Goal: Check status

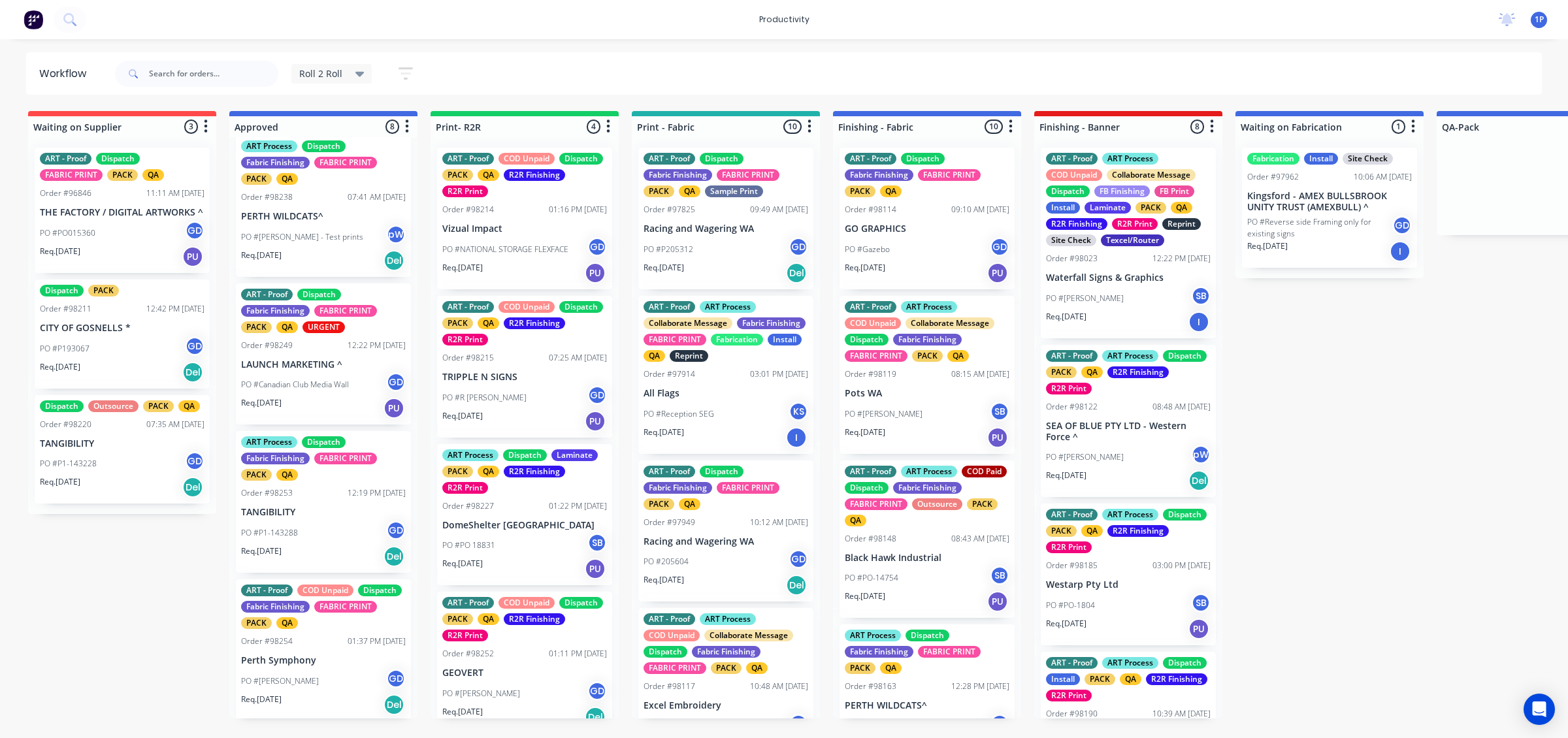
scroll to position [163, 0]
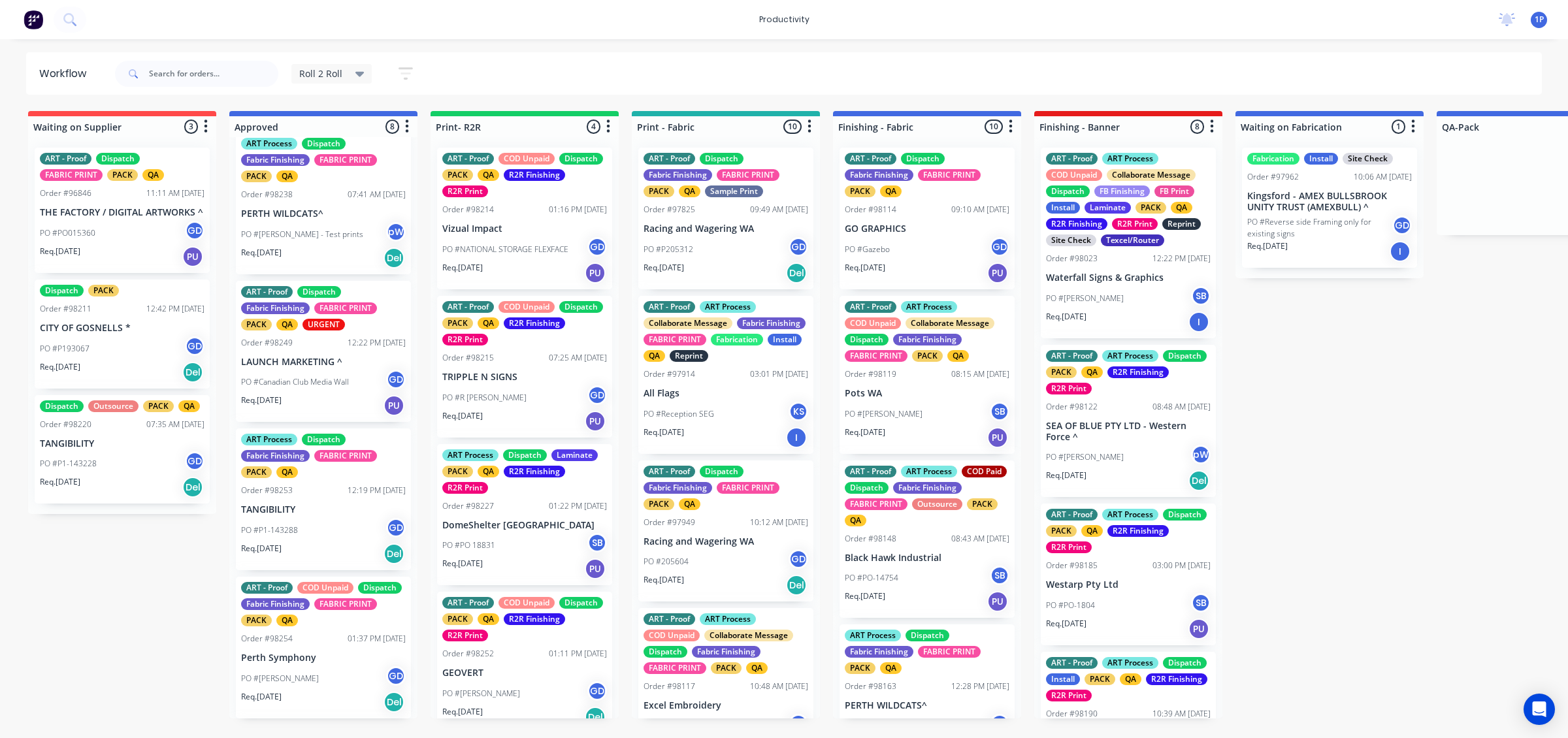
click at [366, 543] on div "Req. [DATE] Del" at bounding box center [323, 553] width 164 height 22
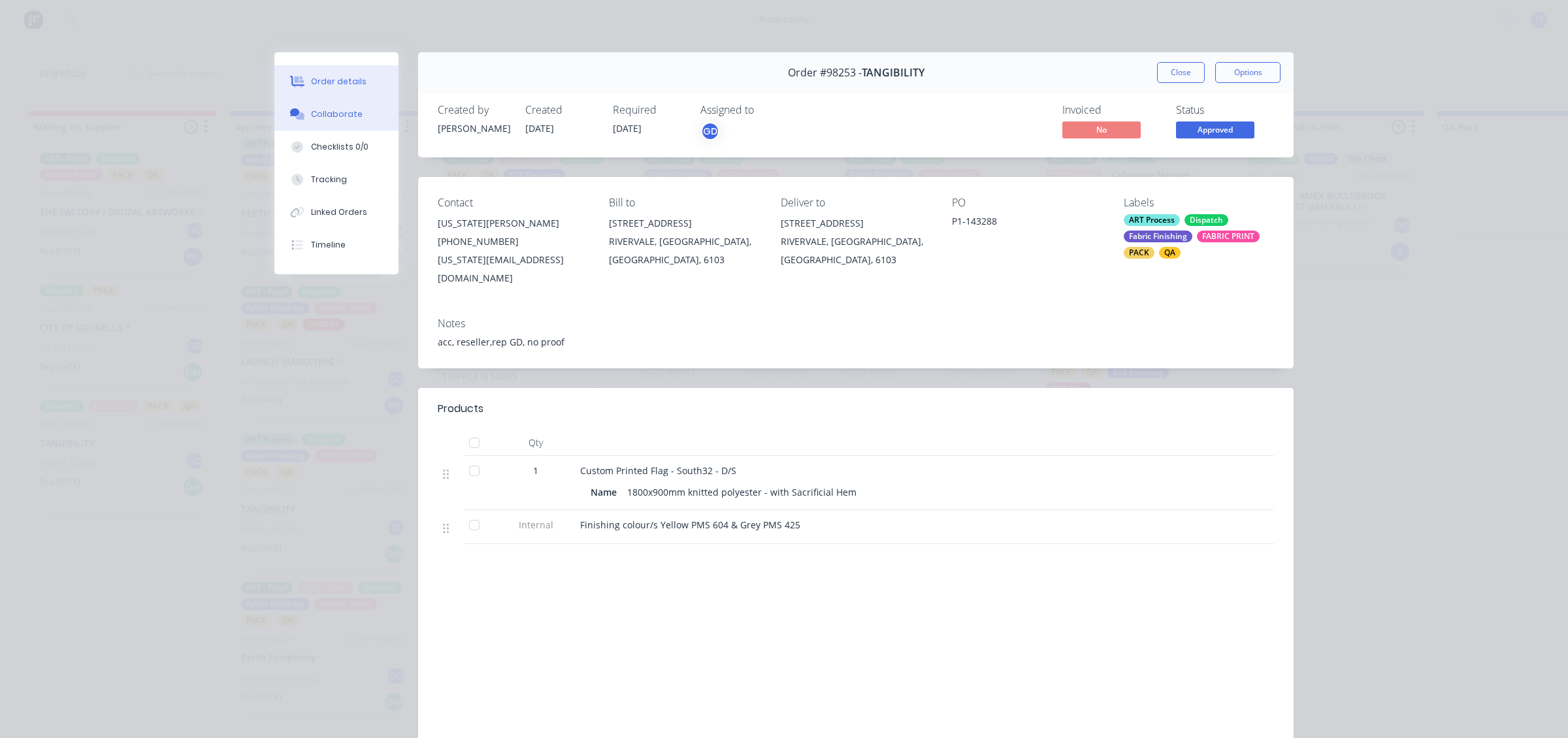
click at [345, 125] on button "Collaborate" at bounding box center [336, 114] width 124 height 33
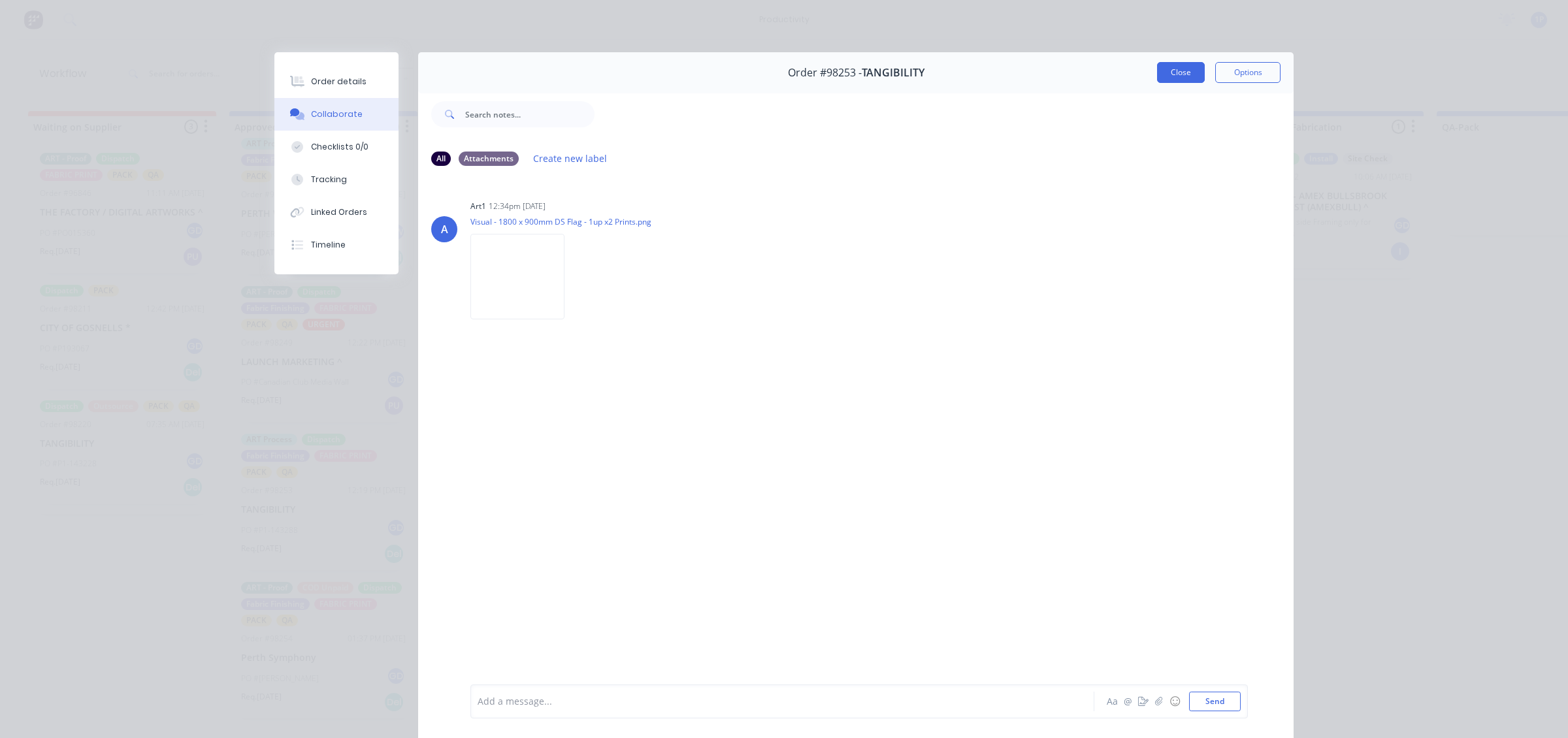
click at [1170, 67] on button "Close" at bounding box center [1180, 72] width 48 height 21
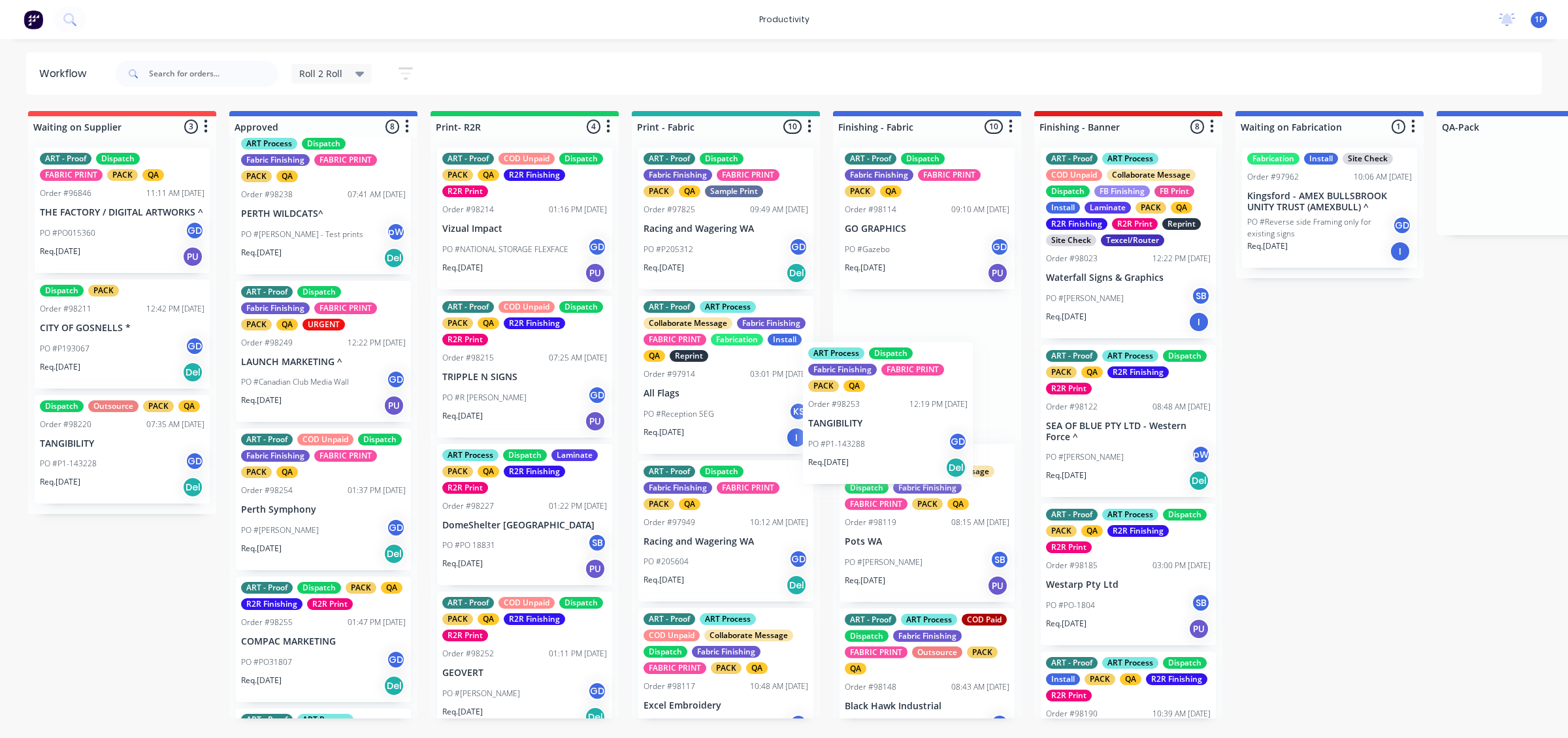
drag, startPoint x: 554, startPoint y: 490, endPoint x: 887, endPoint y: 431, distance: 338.2
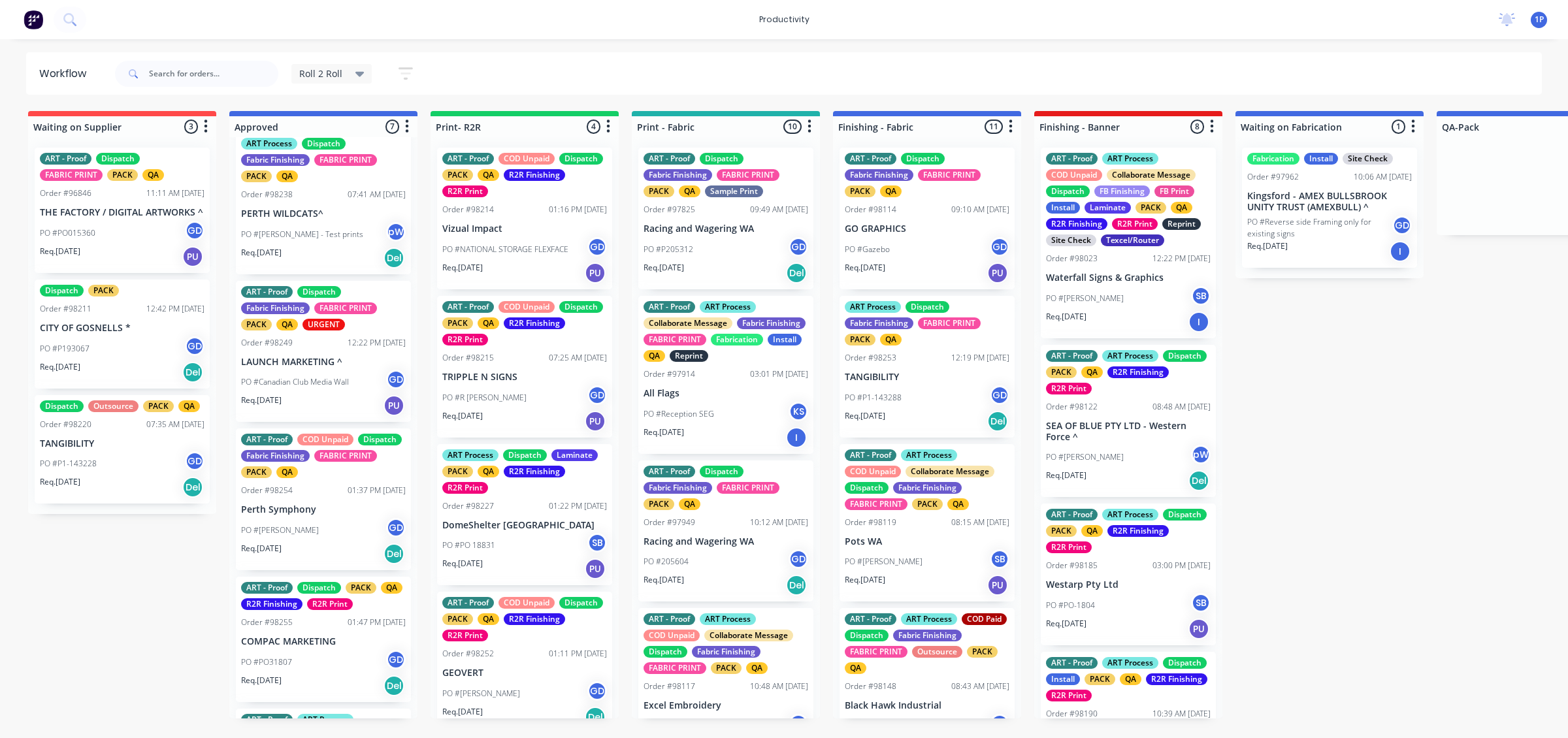
click at [301, 404] on div "Req. [DATE] PU" at bounding box center [323, 405] width 164 height 22
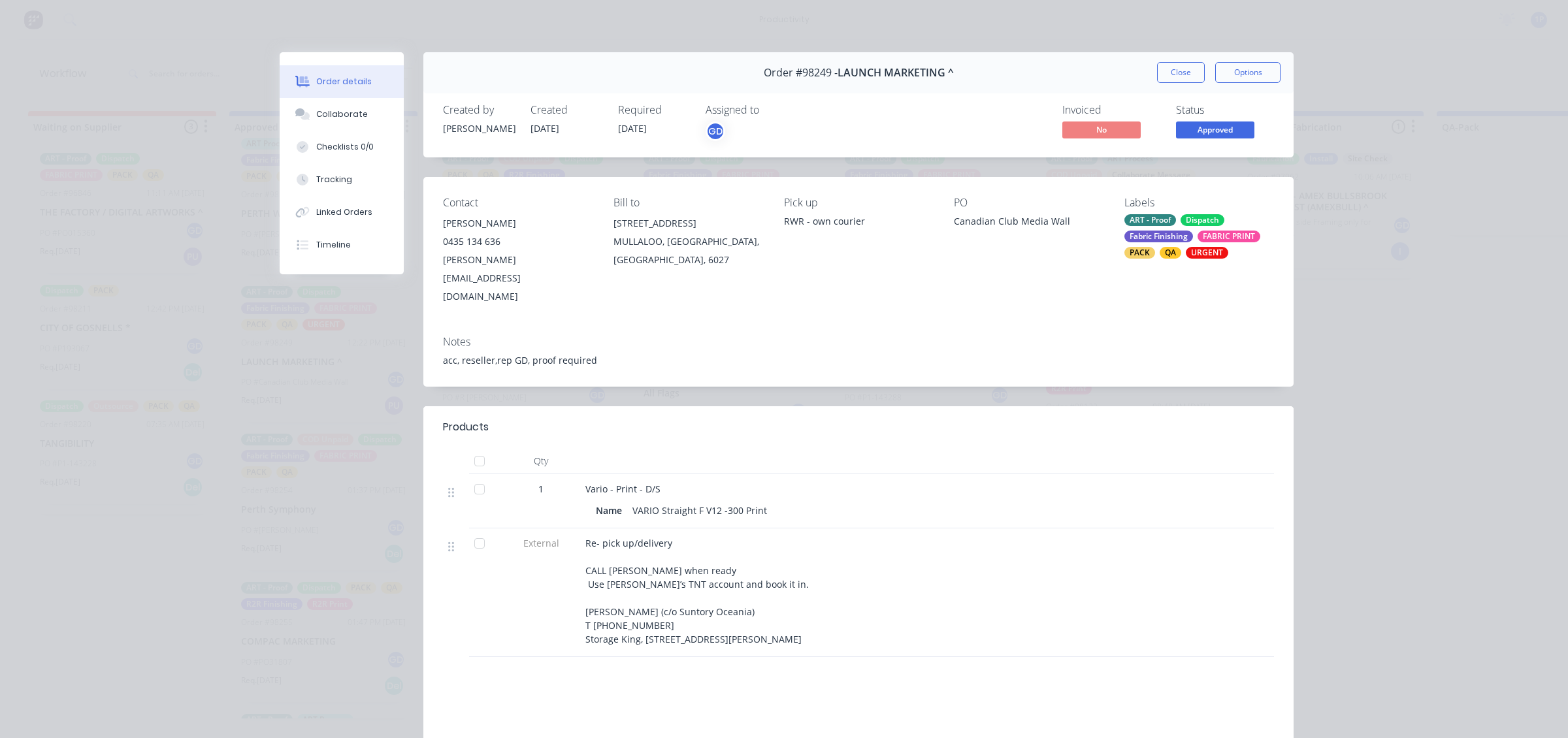
click at [354, 95] on button "Order details" at bounding box center [341, 81] width 124 height 33
click at [350, 126] on button "Collaborate" at bounding box center [341, 114] width 124 height 33
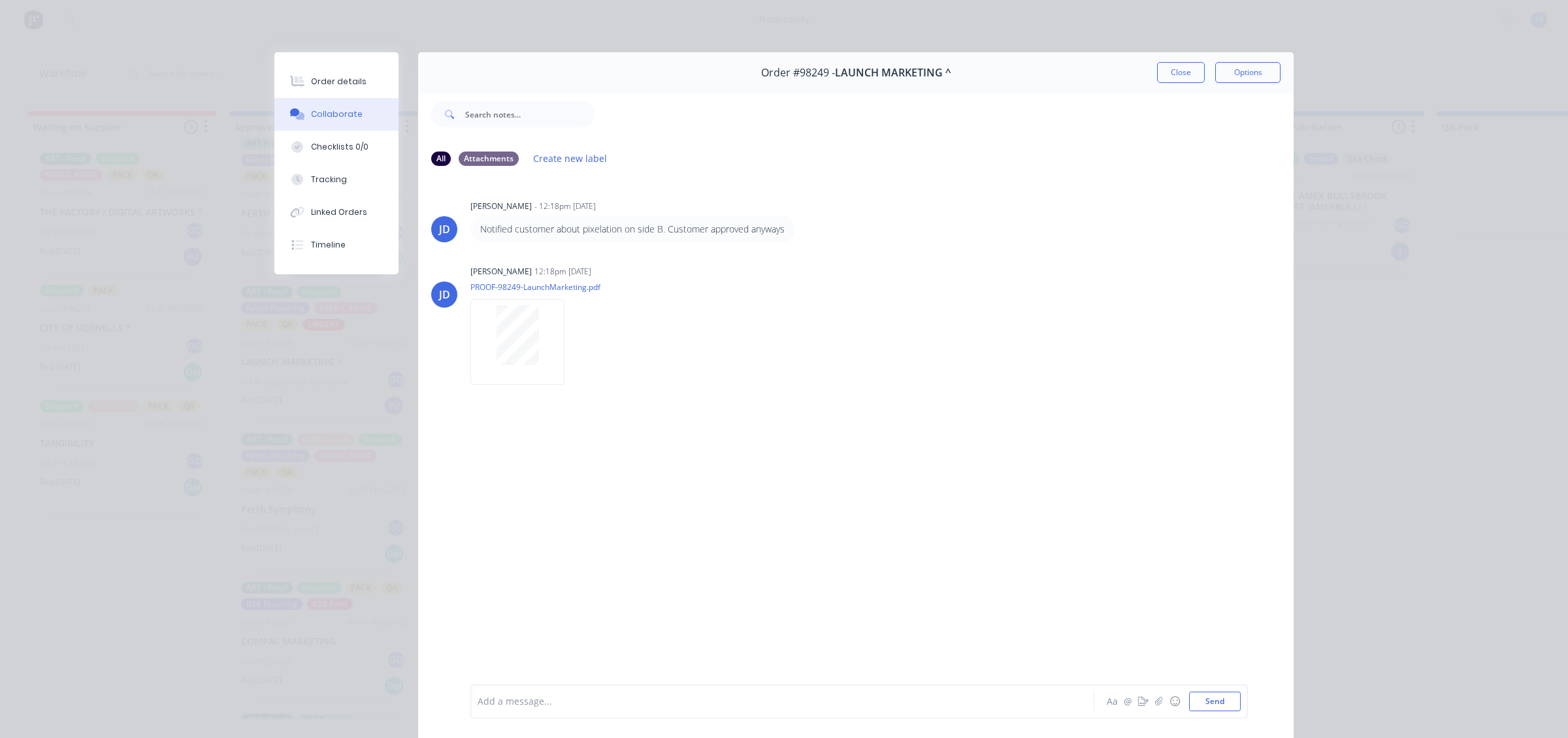
drag, startPoint x: 1163, startPoint y: 63, endPoint x: 1130, endPoint y: 66, distance: 33.1
click at [1163, 62] on button "Close" at bounding box center [1180, 72] width 48 height 21
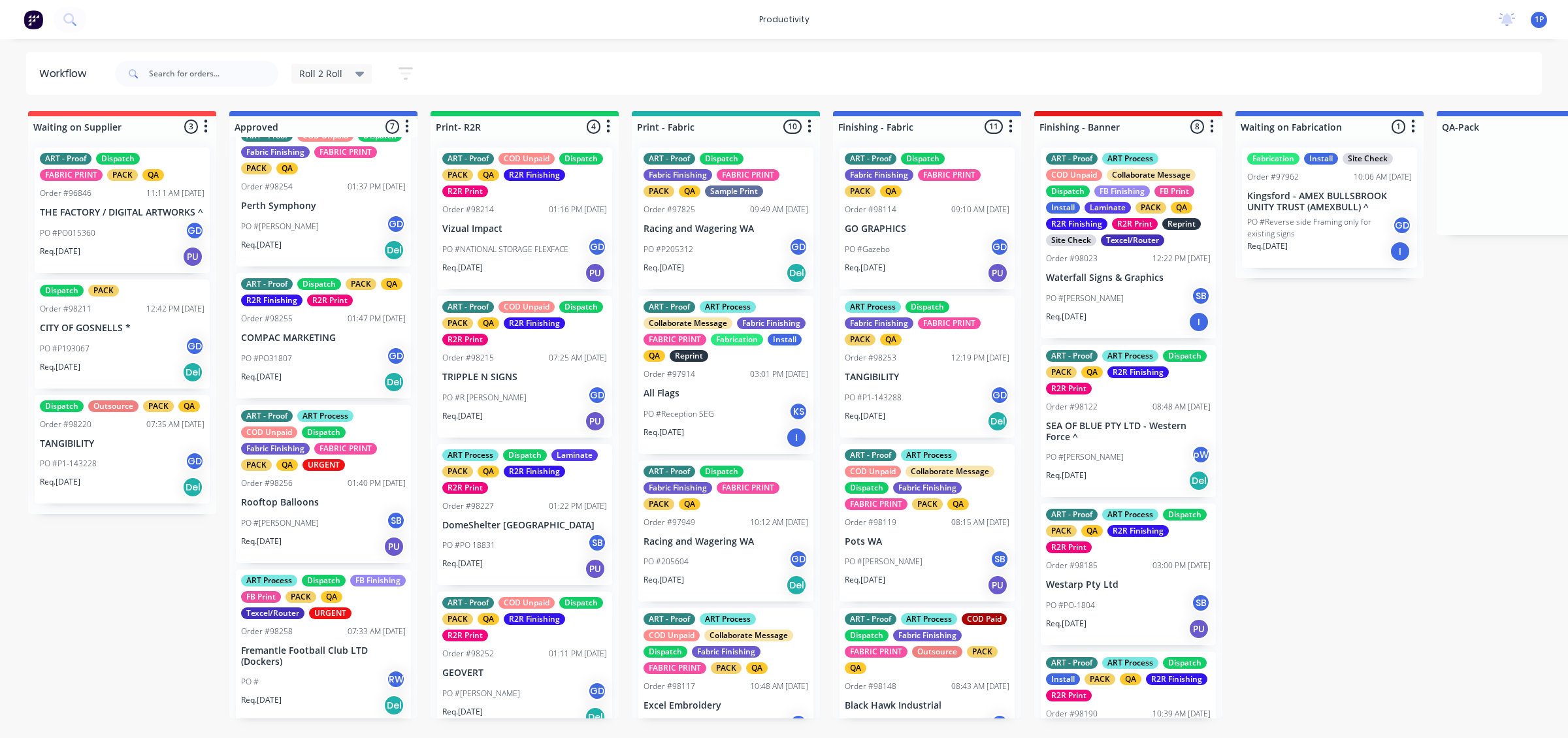
scroll to position [467, 0]
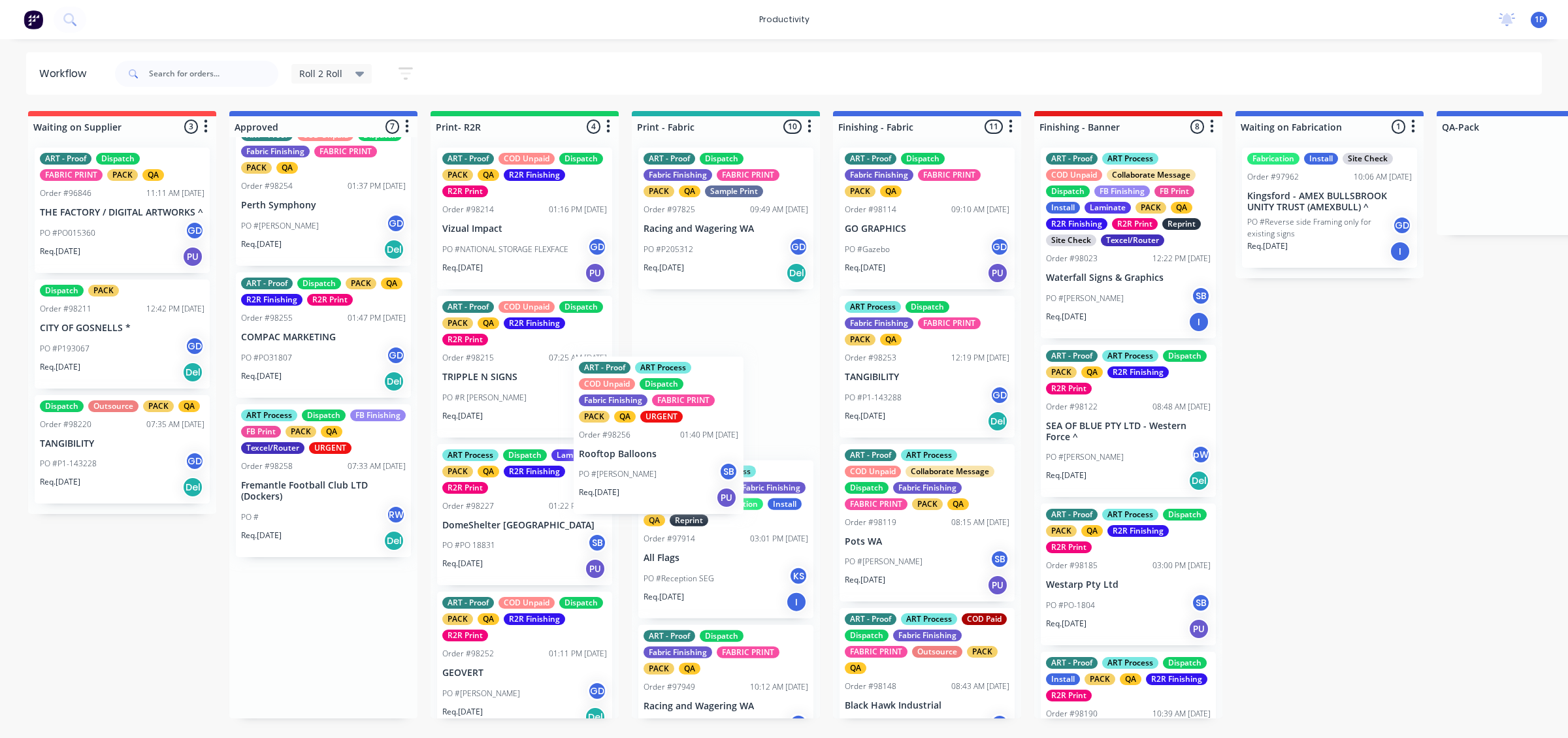
drag, startPoint x: 358, startPoint y: 533, endPoint x: 717, endPoint y: 478, distance: 363.2
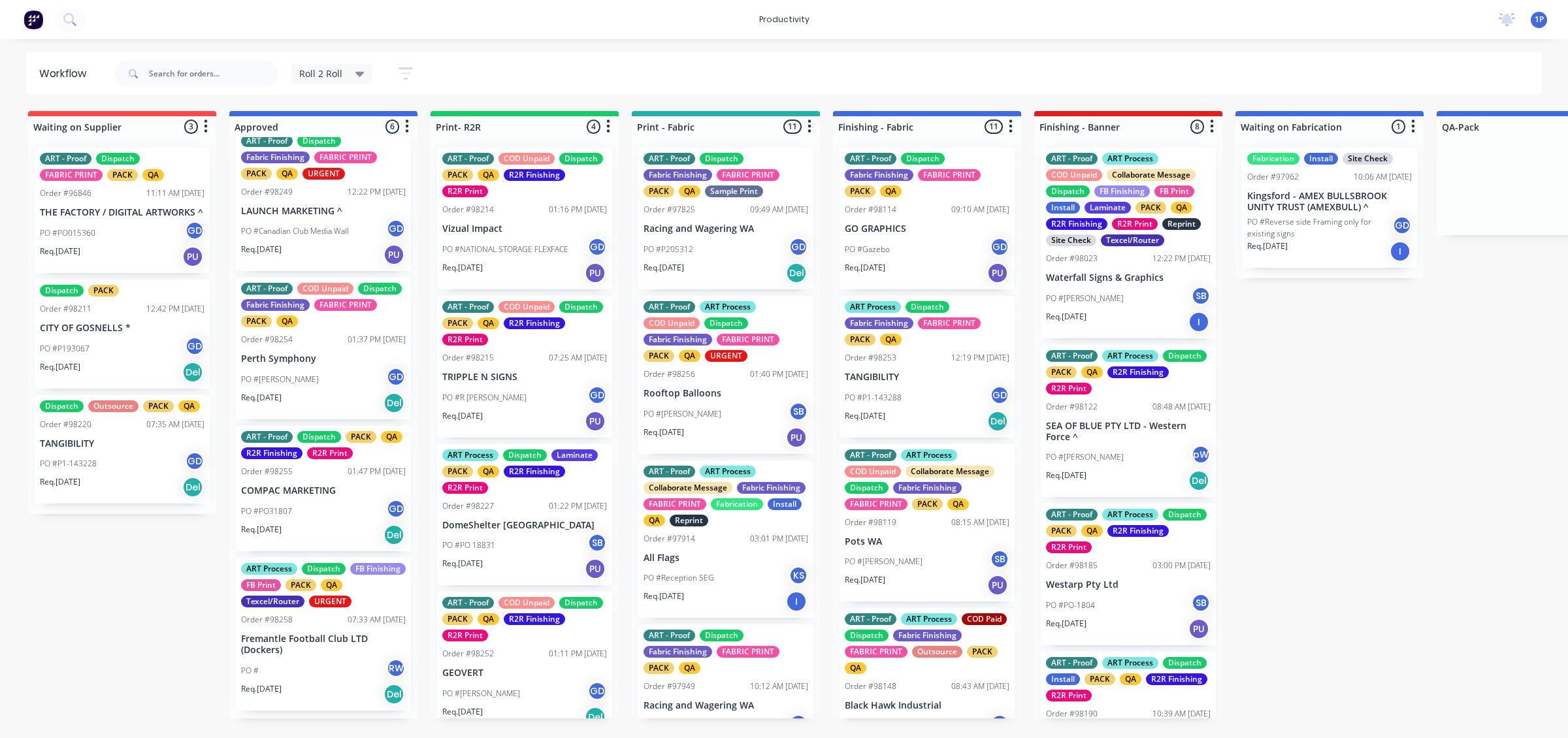
scroll to position [303, 0]
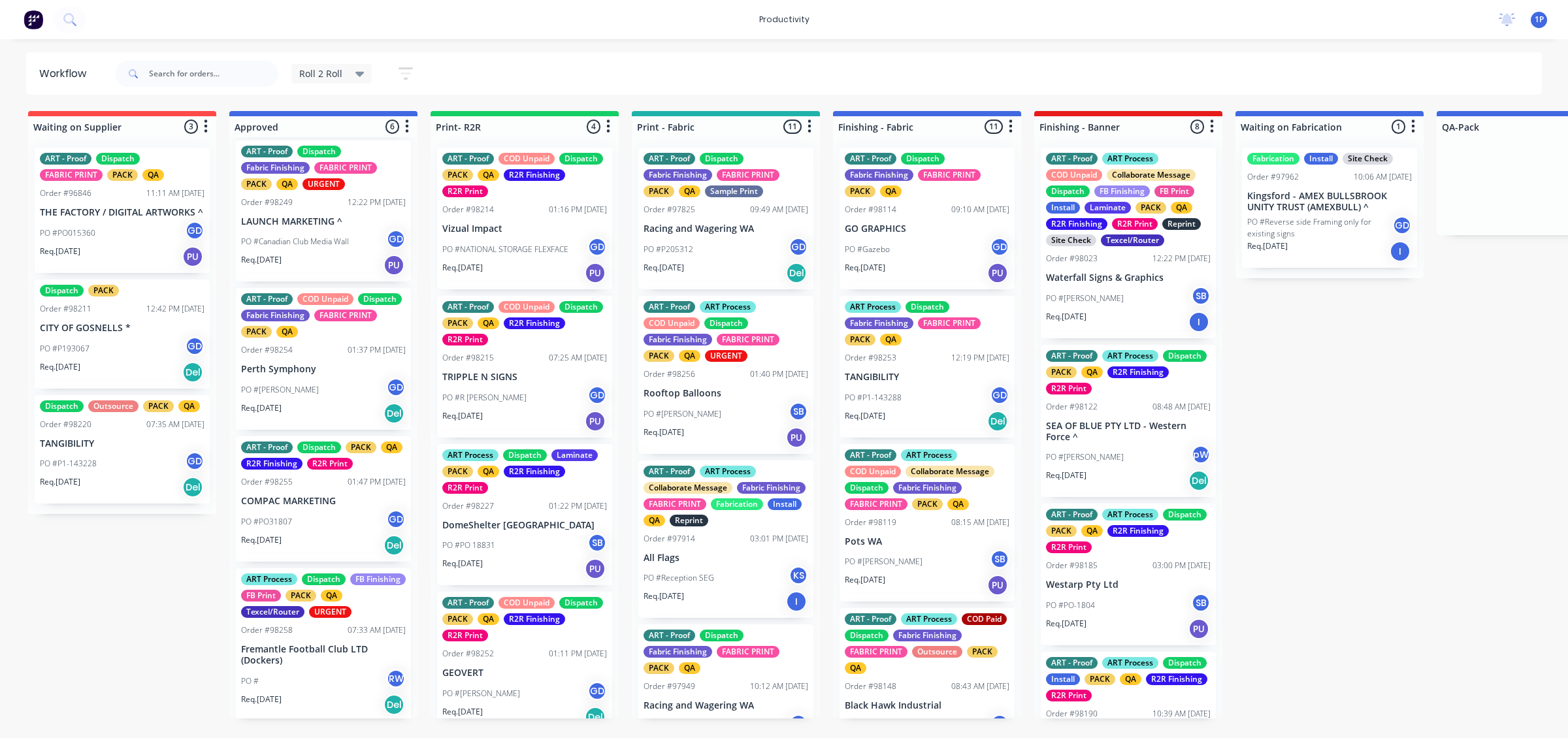
click at [743, 436] on div "Req. [DATE] PU" at bounding box center [725, 437] width 164 height 22
